Goal: Navigation & Orientation: Find specific page/section

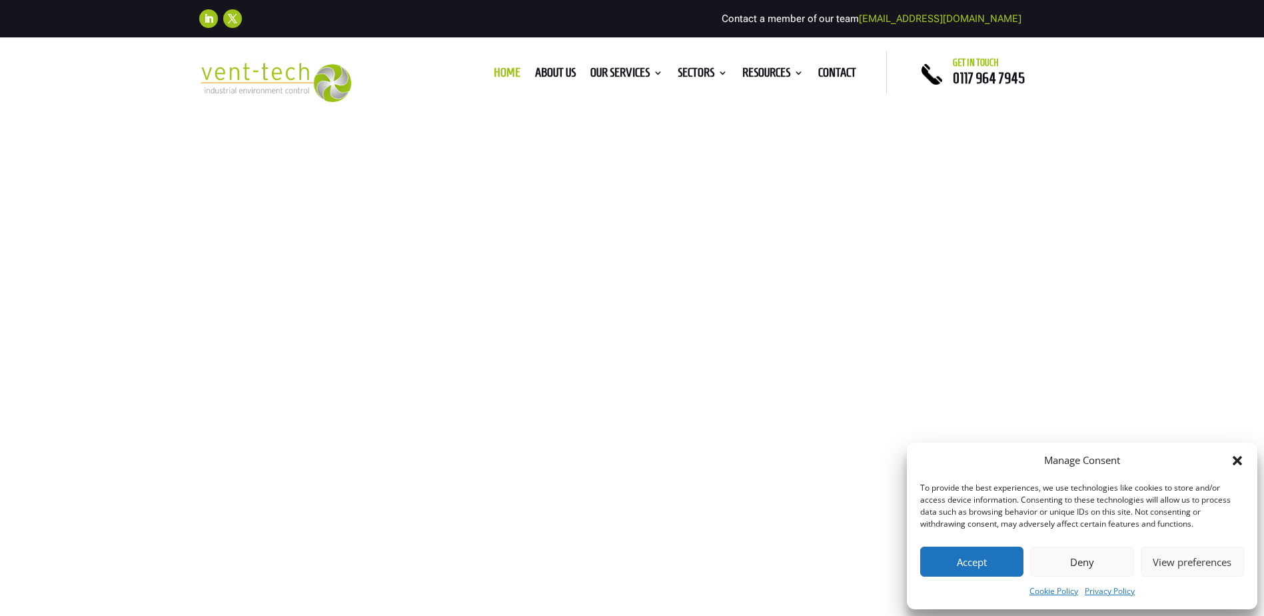
click at [1069, 559] on button "Deny" at bounding box center [1081, 562] width 103 height 30
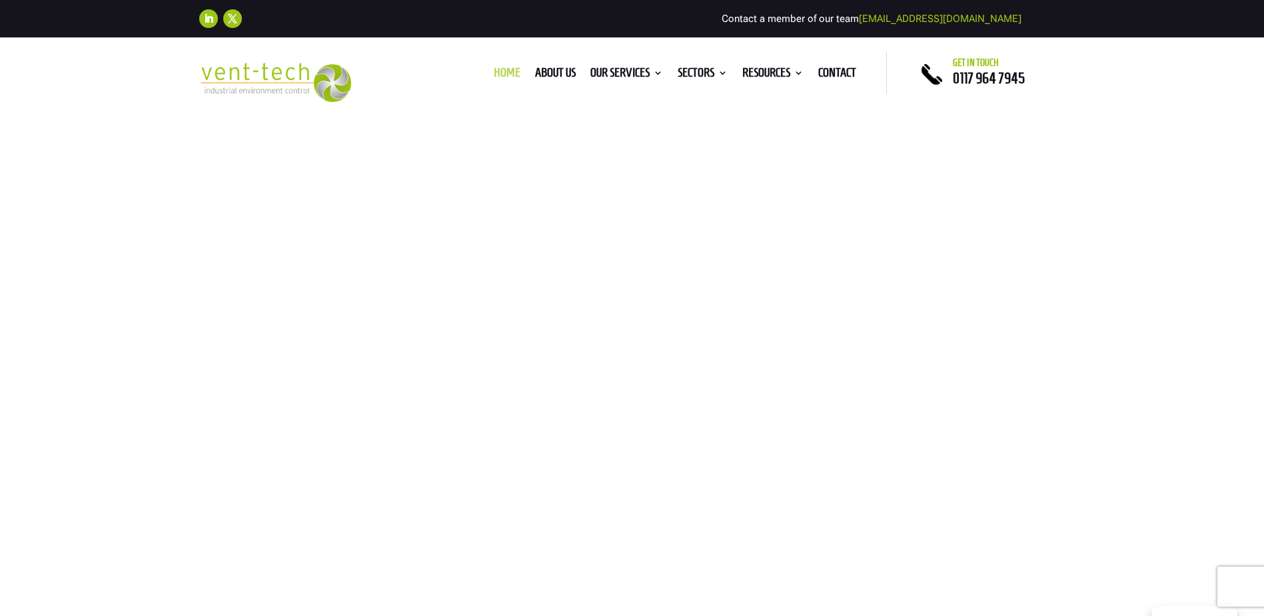
click at [495, 72] on link "Home" at bounding box center [507, 75] width 27 height 15
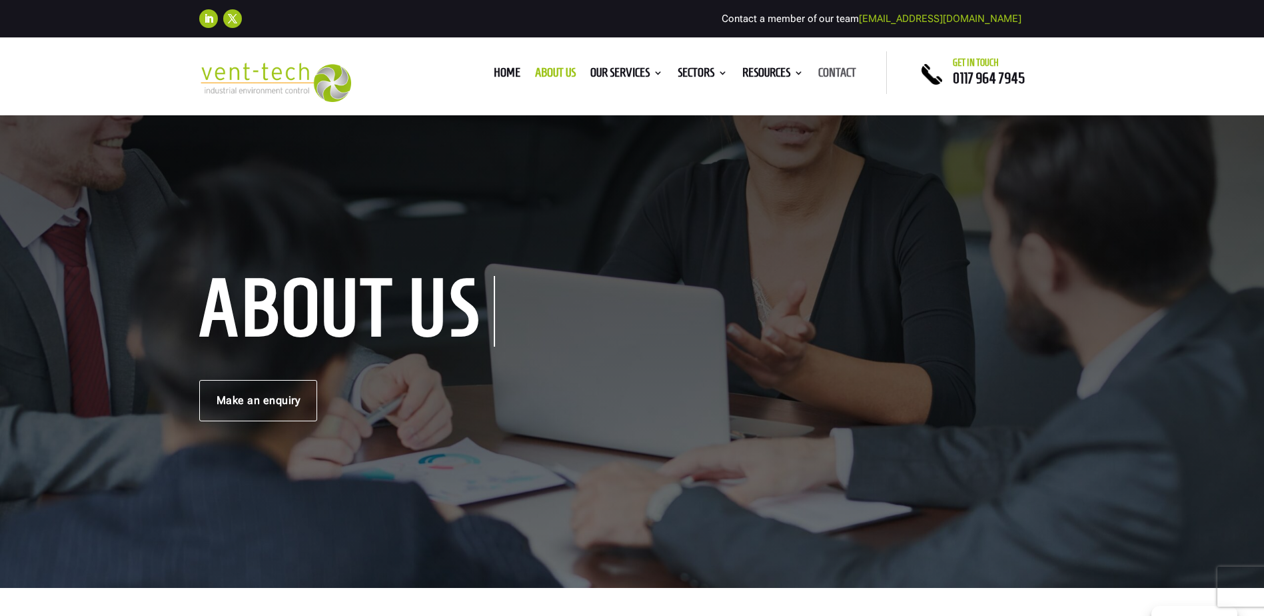
click at [831, 75] on link "Contact" at bounding box center [837, 75] width 38 height 15
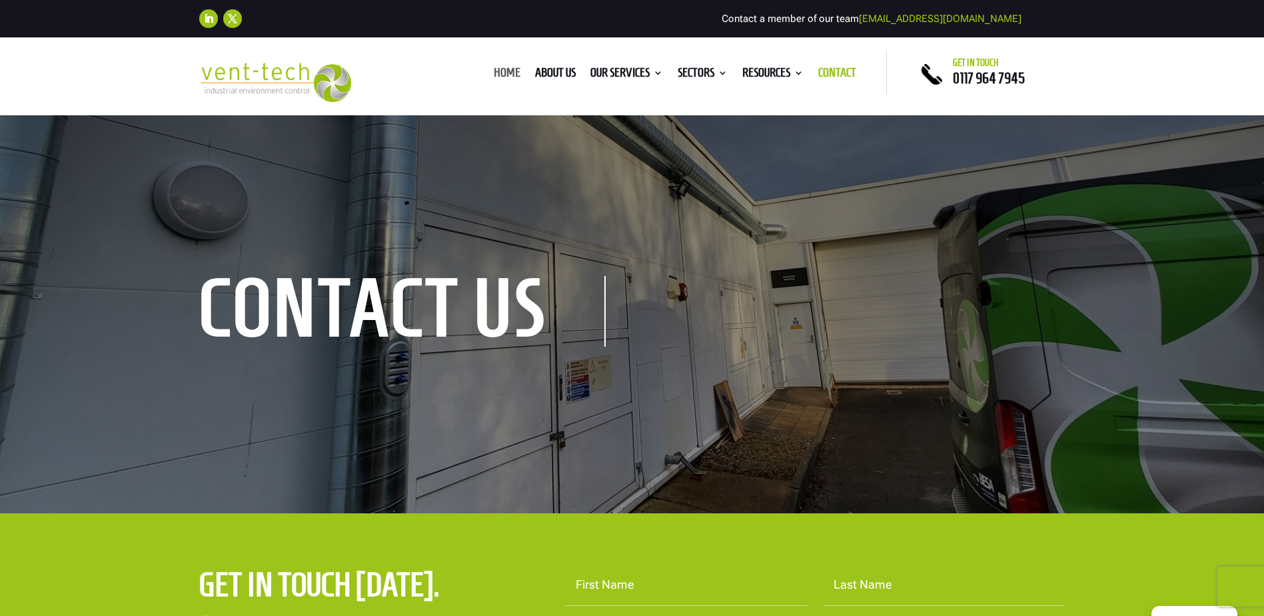
click at [499, 74] on link "Home" at bounding box center [507, 75] width 27 height 15
